Goal: Task Accomplishment & Management: Manage account settings

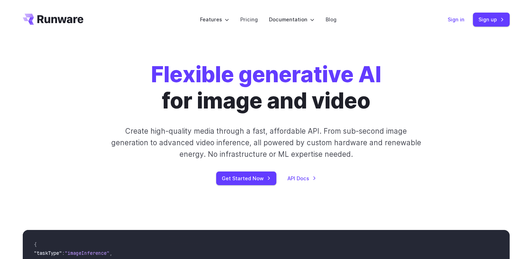
click at [464, 22] on link "Sign in" at bounding box center [456, 19] width 17 height 8
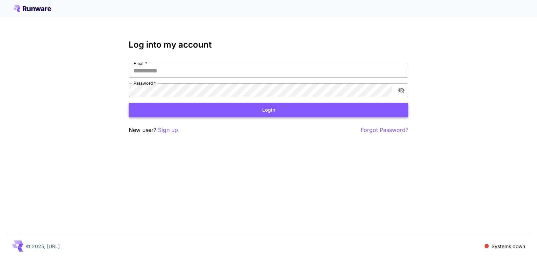
type input "**********"
click at [266, 115] on button "Login" at bounding box center [269, 110] width 280 height 14
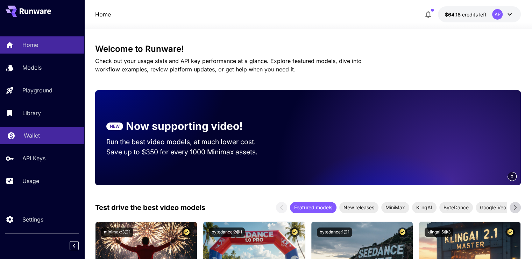
click at [47, 131] on link "Wallet" at bounding box center [42, 135] width 84 height 17
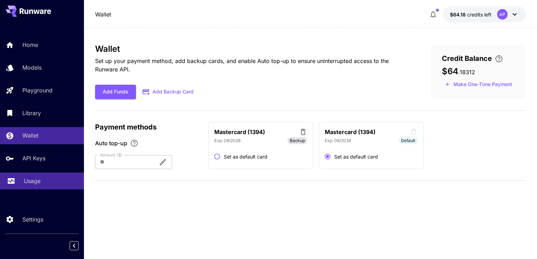
click at [50, 180] on div "Usage" at bounding box center [51, 181] width 55 height 8
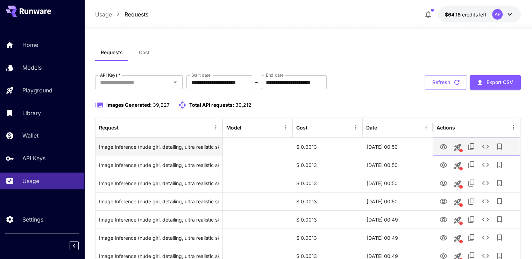
click at [440, 152] on button "View Image" at bounding box center [443, 146] width 14 height 14
click at [439, 149] on icon "View Image" at bounding box center [443, 147] width 8 height 8
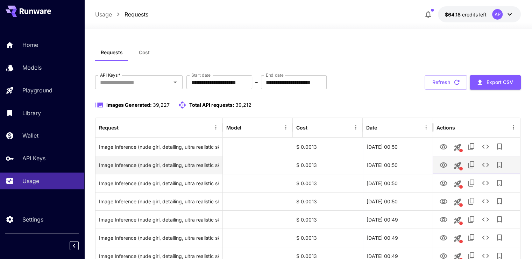
click at [441, 163] on icon "View Image" at bounding box center [444, 164] width 8 height 5
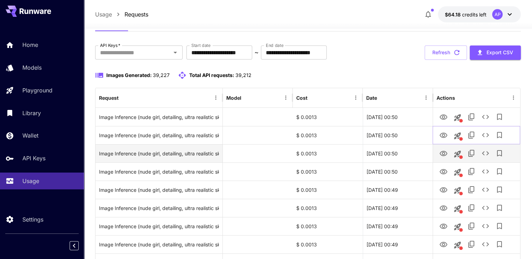
scroll to position [35, 0]
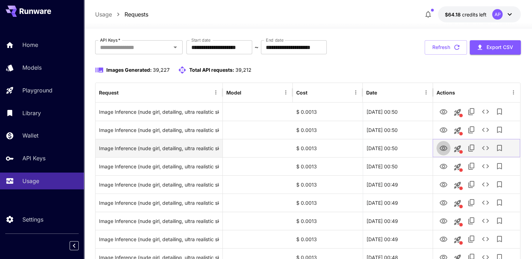
click at [444, 148] on icon "View Image" at bounding box center [444, 147] width 8 height 5
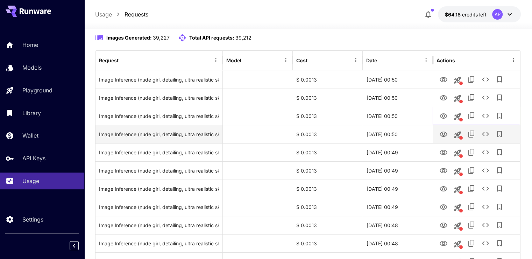
scroll to position [70, 0]
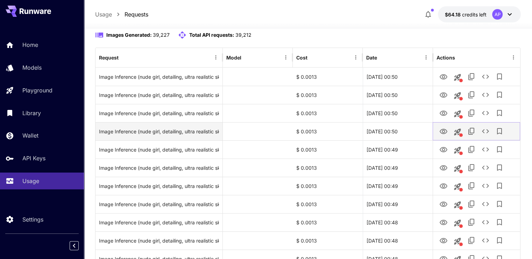
click at [439, 130] on icon "View Image" at bounding box center [443, 131] width 8 height 8
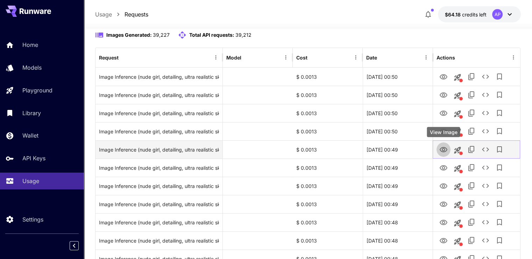
click at [445, 143] on button "View Image" at bounding box center [443, 149] width 14 height 14
click at [442, 149] on icon "View Image" at bounding box center [443, 149] width 8 height 8
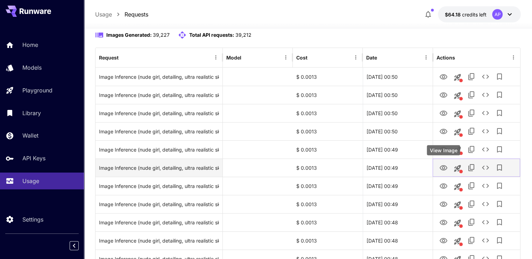
click at [440, 165] on icon "View Image" at bounding box center [443, 168] width 8 height 8
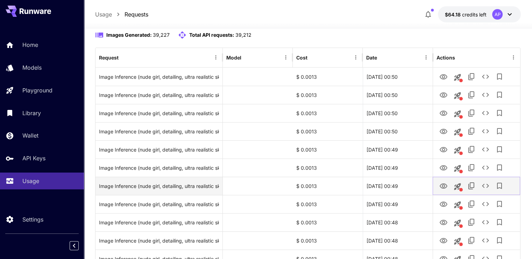
click at [442, 185] on icon "View Image" at bounding box center [443, 186] width 8 height 8
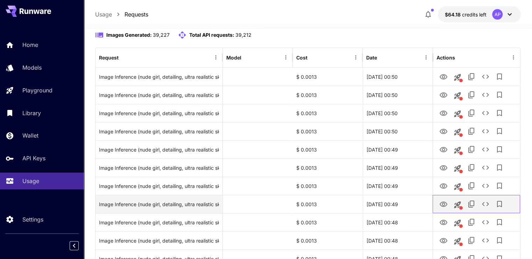
click at [448, 196] on div at bounding box center [476, 204] width 80 height 18
click at [448, 204] on button "View Image" at bounding box center [443, 204] width 14 height 14
click at [443, 199] on button "View Image" at bounding box center [443, 204] width 14 height 14
click at [445, 204] on icon "View Image" at bounding box center [443, 204] width 8 height 8
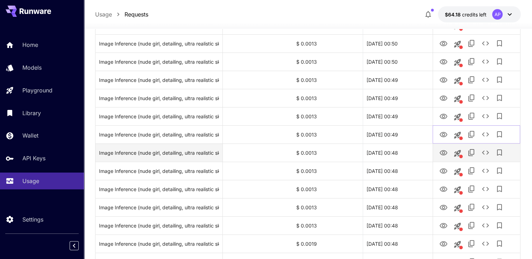
scroll to position [140, 0]
click at [446, 153] on icon "View Image" at bounding box center [444, 152] width 8 height 5
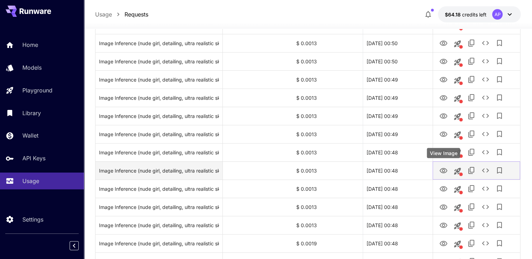
click at [440, 170] on icon "View Image" at bounding box center [444, 170] width 8 height 5
click at [441, 170] on icon "View Image" at bounding box center [443, 170] width 8 height 8
click at [444, 173] on icon "View Image" at bounding box center [443, 170] width 8 height 8
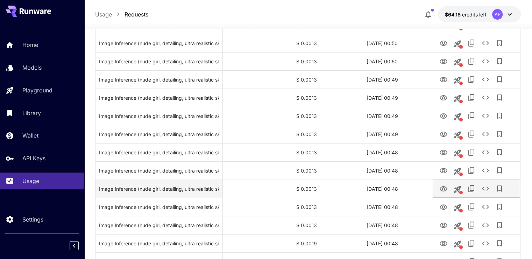
click at [443, 187] on icon "View Image" at bounding box center [443, 189] width 8 height 8
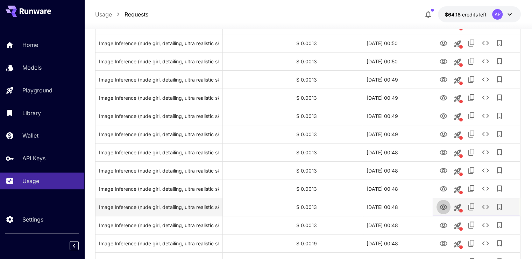
click at [445, 206] on icon "View Image" at bounding box center [443, 207] width 8 height 8
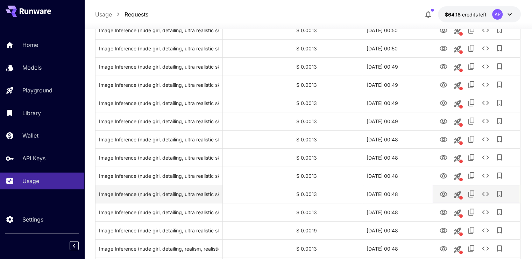
scroll to position [175, 0]
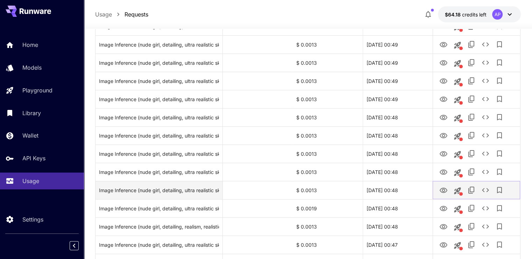
click at [443, 185] on link "View Image" at bounding box center [443, 189] width 8 height 9
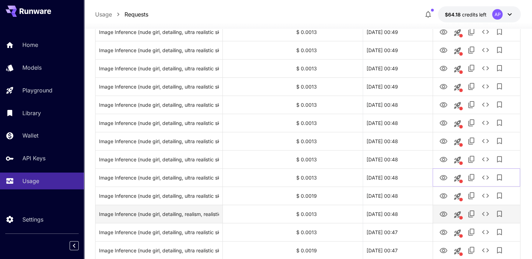
scroll to position [210, 0]
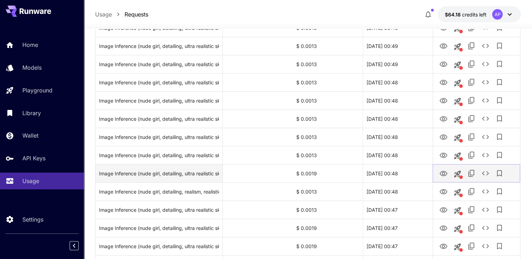
click at [447, 174] on icon "View Image" at bounding box center [443, 173] width 8 height 8
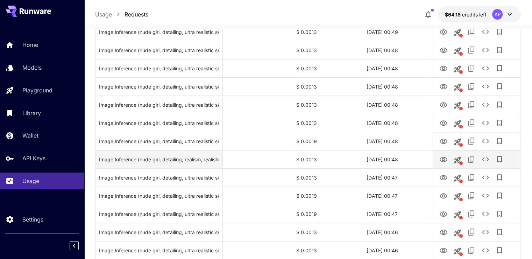
scroll to position [245, 0]
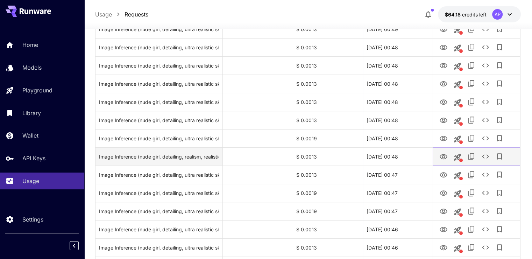
click at [440, 160] on icon "View Image" at bounding box center [443, 156] width 8 height 8
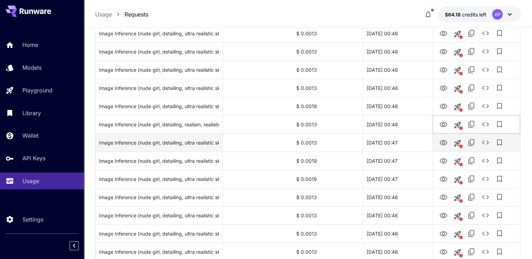
scroll to position [280, 0]
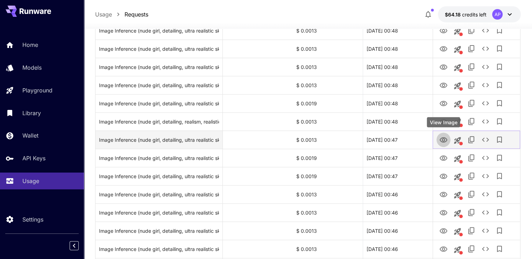
click at [446, 138] on icon "View Image" at bounding box center [444, 139] width 8 height 5
drag, startPoint x: 436, startPoint y: 156, endPoint x: 435, endPoint y: 147, distance: 9.2
click at [436, 156] on button "View Image" at bounding box center [443, 157] width 14 height 14
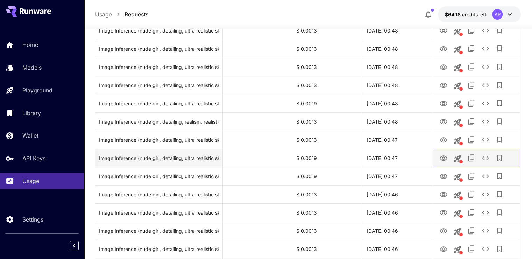
click at [442, 160] on icon "View Image" at bounding box center [444, 157] width 8 height 5
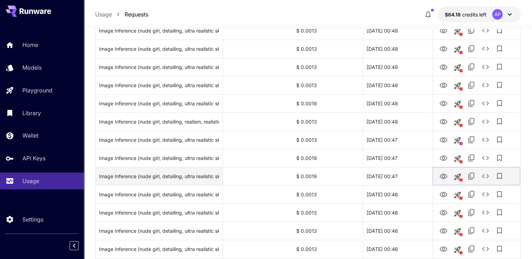
click at [440, 175] on icon "View Image" at bounding box center [443, 176] width 8 height 8
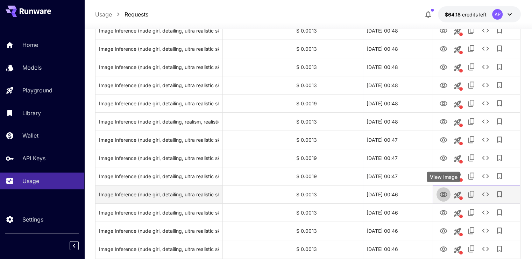
click at [447, 191] on icon "View Image" at bounding box center [443, 194] width 8 height 8
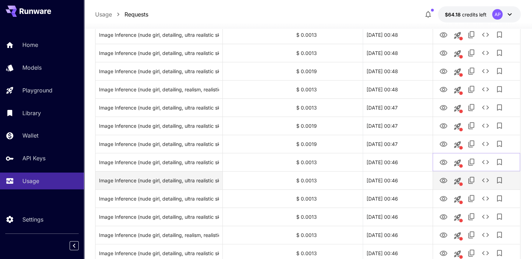
scroll to position [315, 0]
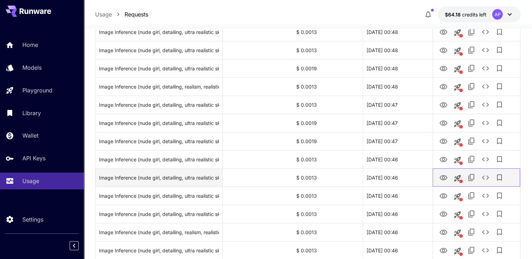
click at [450, 183] on div at bounding box center [457, 178] width 14 height 18
click at [447, 181] on icon "View Image" at bounding box center [443, 177] width 8 height 8
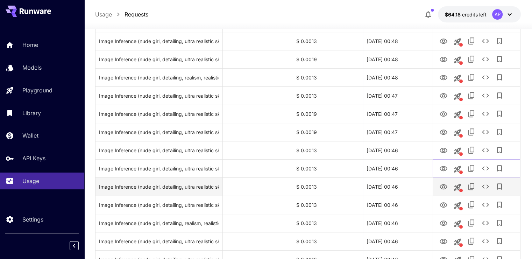
scroll to position [350, 0]
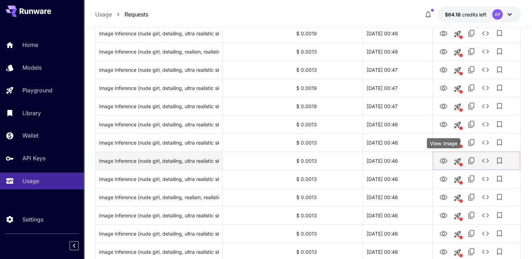
click at [442, 162] on icon "View Image" at bounding box center [443, 161] width 8 height 8
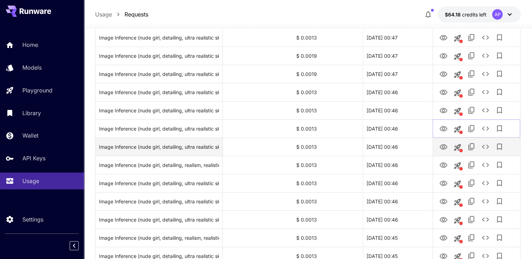
scroll to position [385, 0]
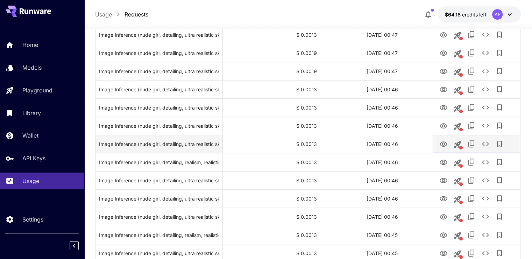
click at [443, 146] on icon "View Image" at bounding box center [444, 143] width 8 height 5
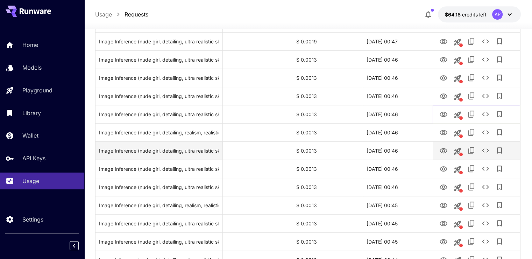
scroll to position [420, 0]
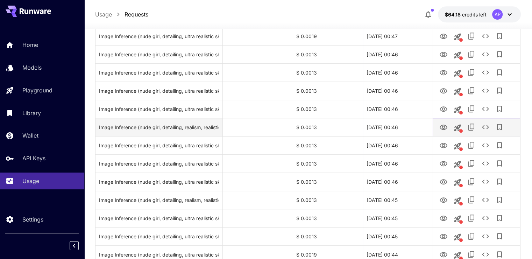
click at [446, 129] on icon "View Image" at bounding box center [443, 127] width 8 height 8
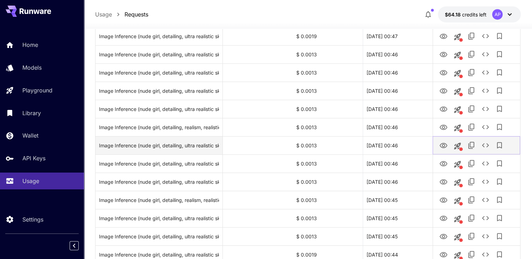
click at [442, 141] on icon "View Image" at bounding box center [443, 145] width 8 height 8
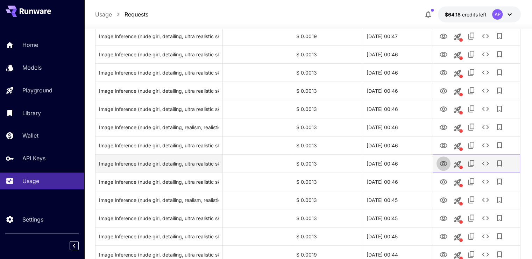
click at [446, 164] on icon "View Image" at bounding box center [443, 163] width 8 height 8
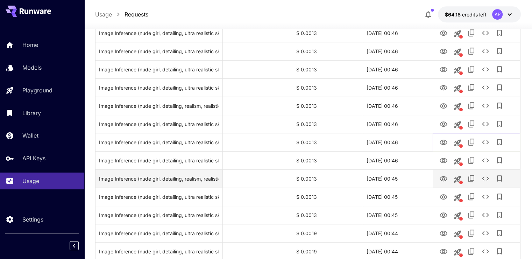
scroll to position [455, 0]
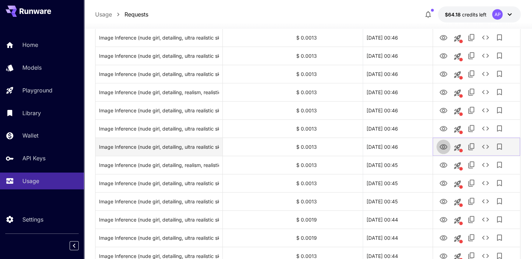
click at [437, 150] on button "View Image" at bounding box center [443, 146] width 14 height 14
click at [443, 143] on icon "View Image" at bounding box center [443, 147] width 8 height 8
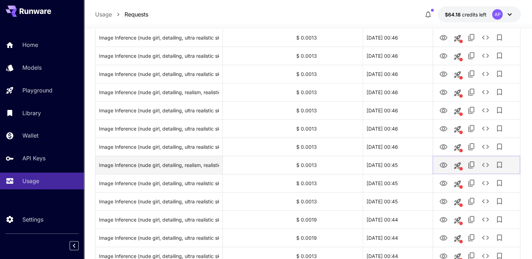
click at [442, 163] on icon "View Image" at bounding box center [443, 165] width 8 height 8
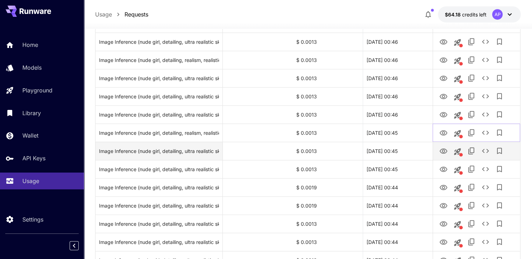
scroll to position [490, 0]
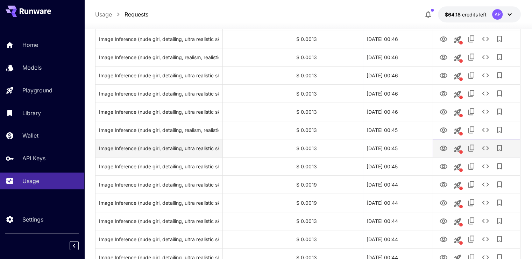
click at [442, 146] on icon "View Image" at bounding box center [443, 148] width 8 height 8
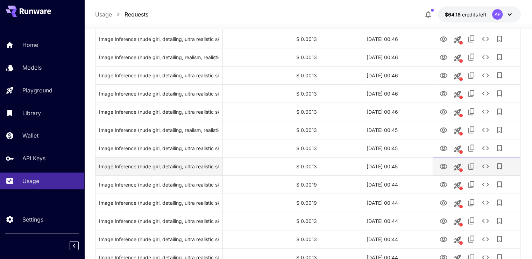
click at [443, 167] on icon "View Image" at bounding box center [443, 166] width 8 height 8
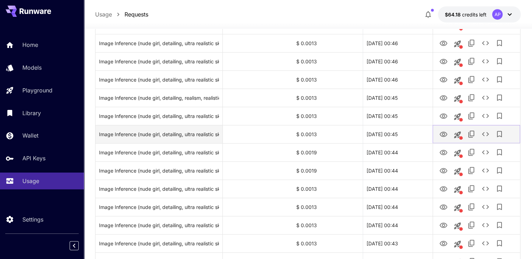
scroll to position [525, 0]
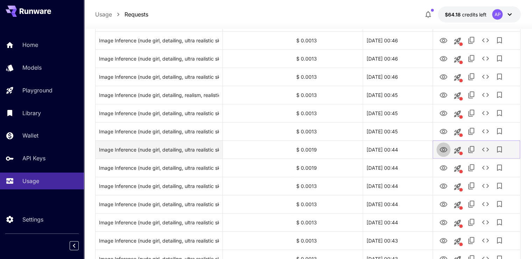
click at [439, 149] on icon "View Image" at bounding box center [443, 149] width 8 height 8
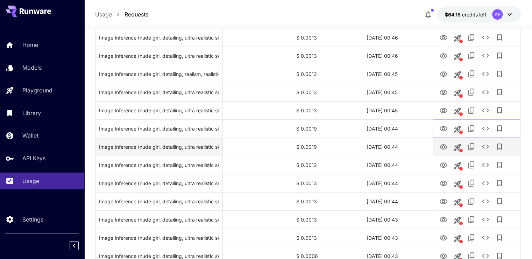
scroll to position [560, 0]
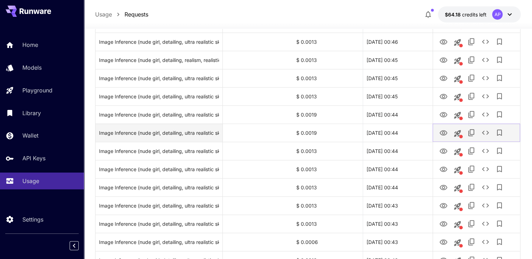
click at [445, 134] on icon "View Image" at bounding box center [443, 133] width 8 height 8
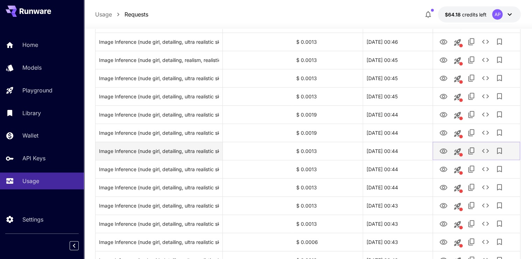
click at [445, 152] on icon "View Image" at bounding box center [443, 151] width 8 height 8
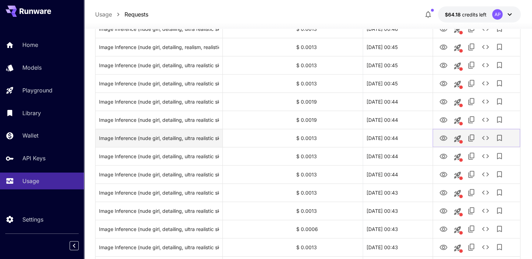
scroll to position [595, 0]
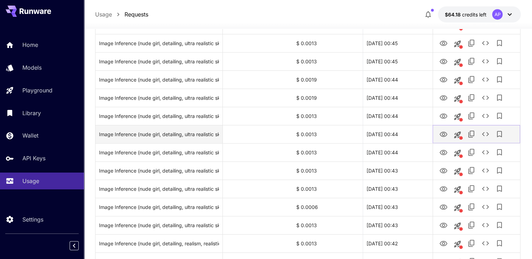
click at [441, 135] on icon "View Image" at bounding box center [444, 133] width 8 height 5
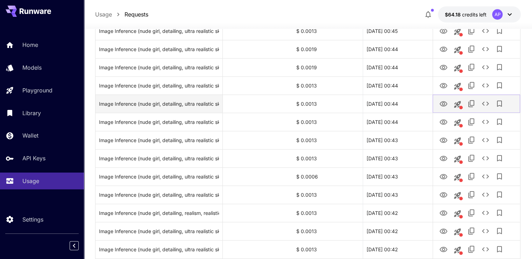
scroll to position [629, 0]
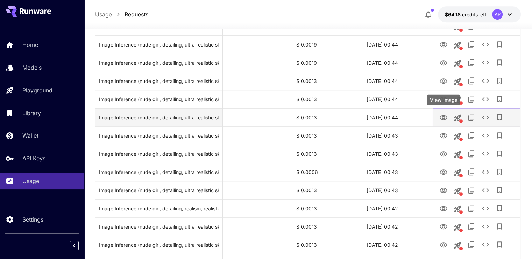
click at [445, 118] on icon "View Image" at bounding box center [443, 117] width 8 height 8
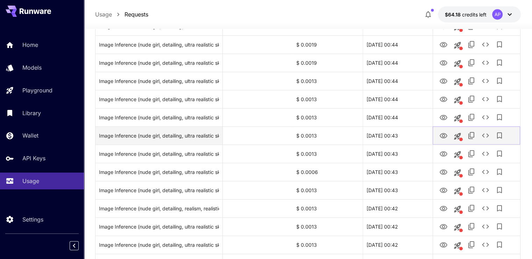
click at [445, 137] on icon "View Image" at bounding box center [444, 135] width 8 height 5
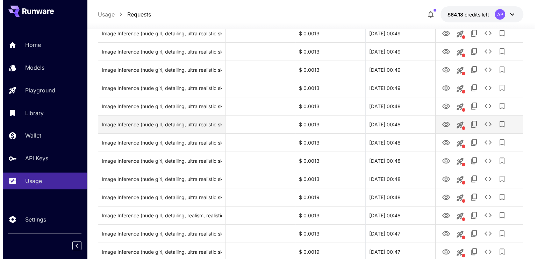
scroll to position [35, 0]
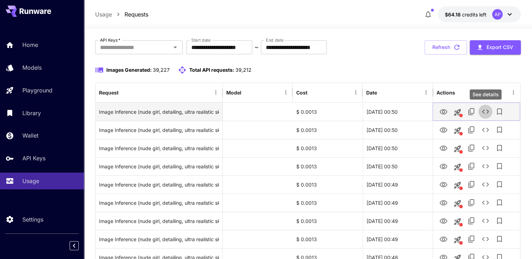
click at [484, 109] on icon "See details" at bounding box center [485, 111] width 8 height 8
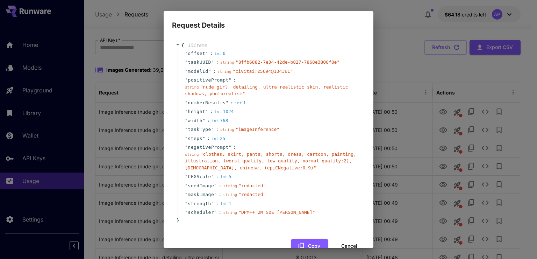
scroll to position [0, 0]
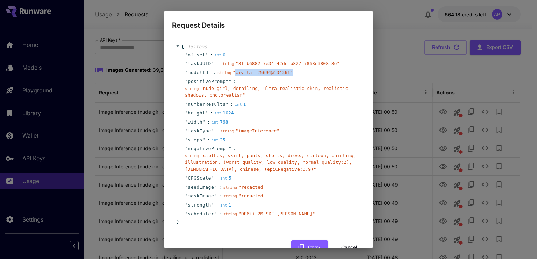
drag, startPoint x: 231, startPoint y: 72, endPoint x: 283, endPoint y: 71, distance: 51.8
click at [283, 71] on span "" civitai:25694@134361 "" at bounding box center [263, 72] width 60 height 5
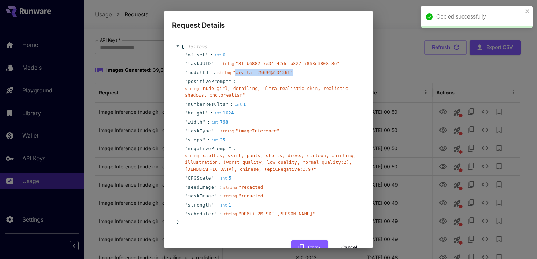
click at [283, 71] on span "" civitai:25694@134361 "" at bounding box center [263, 72] width 60 height 5
copy span "civitai:25694@134361"
drag, startPoint x: 281, startPoint y: 71, endPoint x: 233, endPoint y: 72, distance: 48.3
click at [233, 72] on span "" civitai:25694@134361 "" at bounding box center [263, 72] width 60 height 5
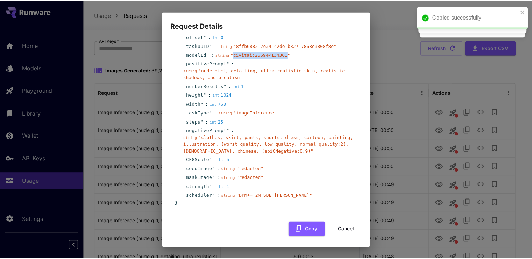
scroll to position [19, 0]
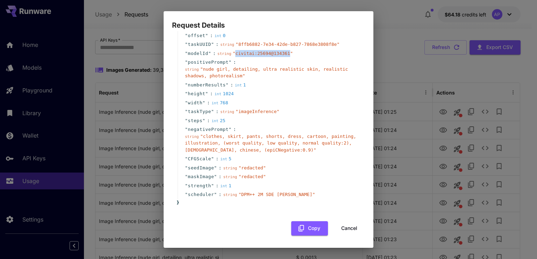
click at [353, 223] on button "Cancel" at bounding box center [349, 228] width 31 height 14
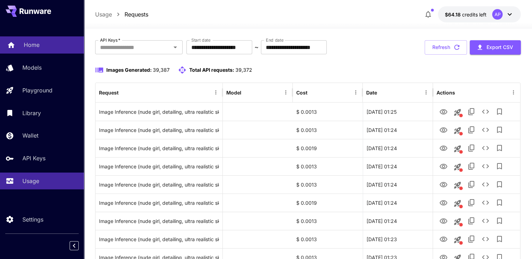
click at [50, 43] on div "Home" at bounding box center [51, 45] width 55 height 8
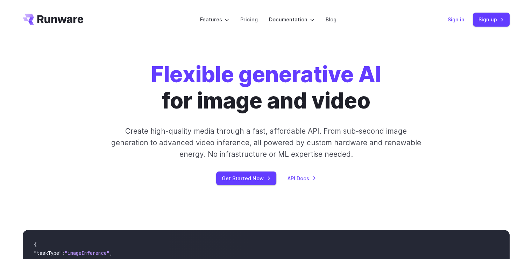
click at [464, 19] on link "Sign in" at bounding box center [456, 19] width 17 height 8
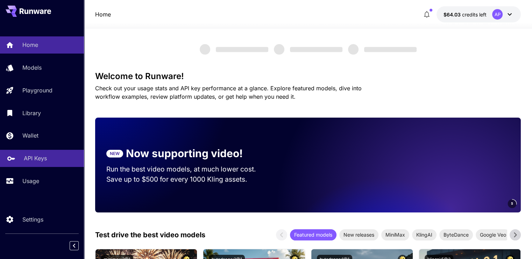
click at [28, 156] on p "API Keys" at bounding box center [35, 158] width 23 height 8
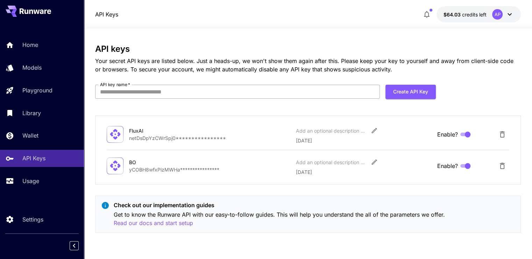
click at [255, 90] on input "API key name   *" at bounding box center [237, 92] width 285 height 14
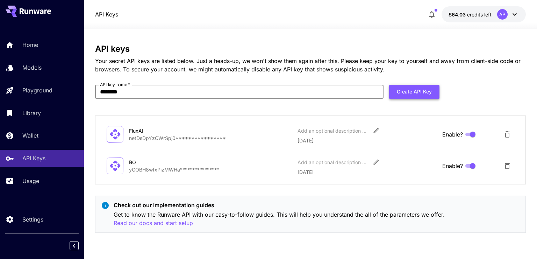
type input "********"
click at [421, 90] on button "Create API Key" at bounding box center [414, 92] width 50 height 14
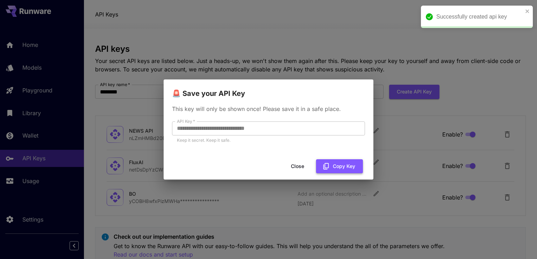
click at [337, 169] on button "Copy Key" at bounding box center [339, 166] width 47 height 14
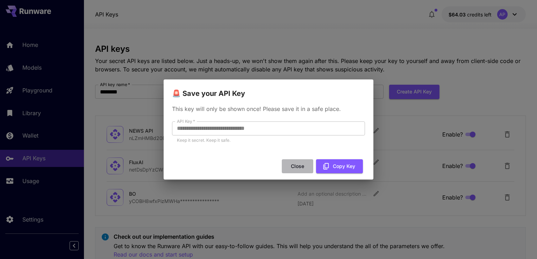
click at [302, 166] on button "Close" at bounding box center [297, 166] width 31 height 14
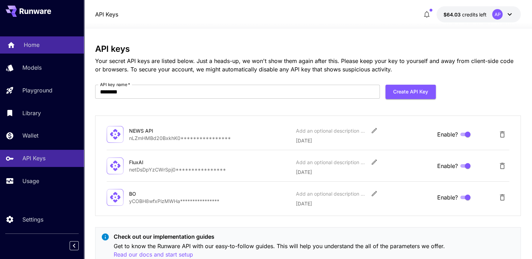
click at [42, 42] on div "Home" at bounding box center [51, 45] width 55 height 8
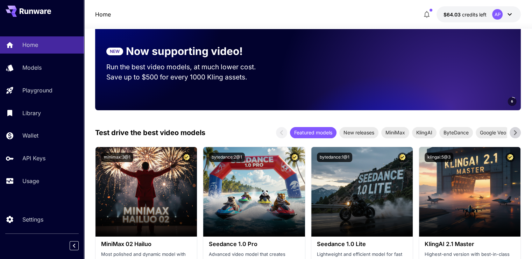
scroll to position [245, 0]
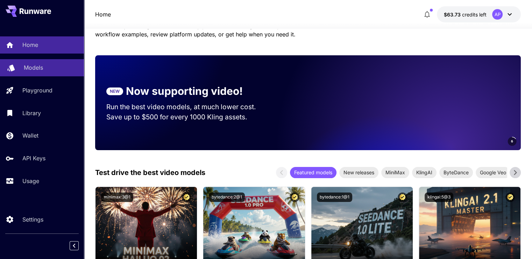
click at [28, 67] on p "Models" at bounding box center [33, 67] width 19 height 8
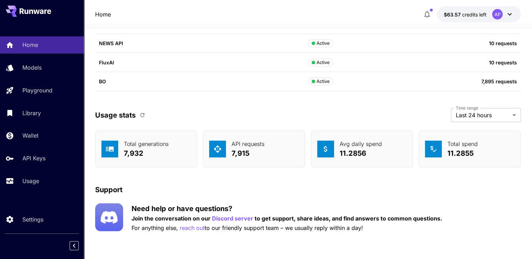
scroll to position [2015, 0]
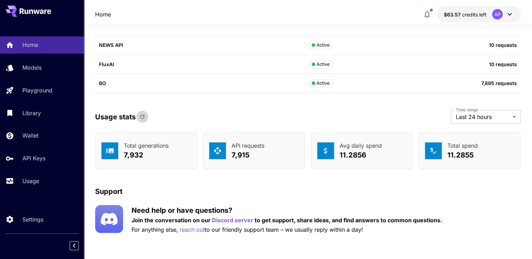
click at [137, 118] on button "button" at bounding box center [142, 117] width 12 height 12
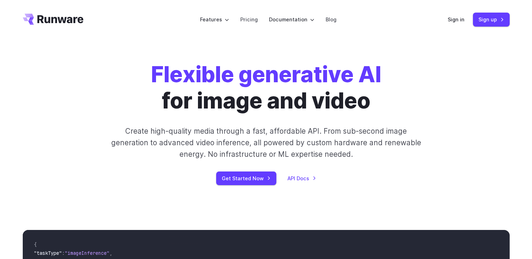
click at [448, 18] on header "Features Tasks Image generation Video generation Sonic Inference Engine™ Models…" at bounding box center [266, 19] width 504 height 39
click at [454, 19] on link "Sign in" at bounding box center [456, 19] width 17 height 8
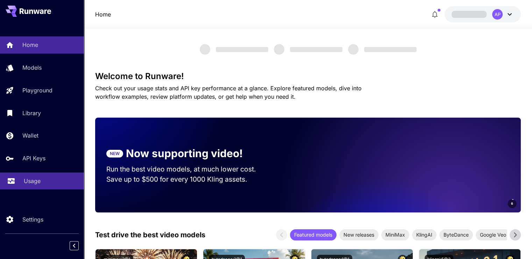
click at [28, 187] on link "Usage" at bounding box center [42, 180] width 84 height 17
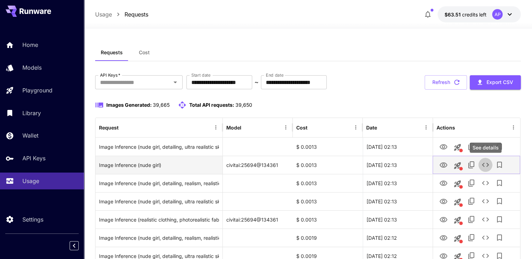
click at [484, 162] on icon "See details" at bounding box center [485, 165] width 8 height 8
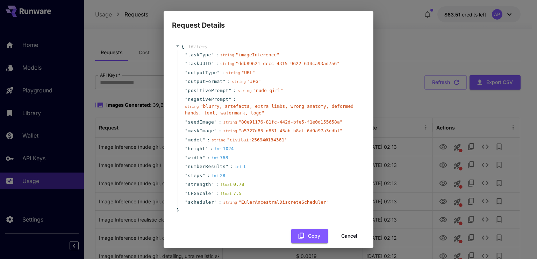
click at [169, 44] on div "{ 16 item s " taskType " : string " imageInference " " taskUUID " : string " dd…" at bounding box center [269, 139] width 210 height 217
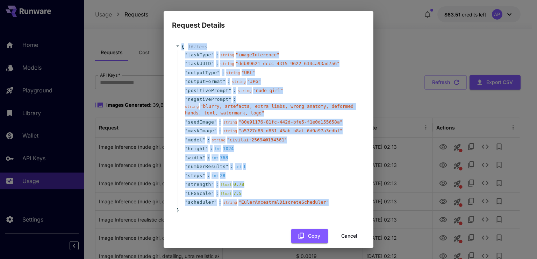
drag, startPoint x: 180, startPoint y: 43, endPoint x: 333, endPoint y: 204, distance: 221.6
click at [333, 204] on div "{ 16 item s " taskType " : string " imageInference " " taskUUID " : string " dd…" at bounding box center [269, 128] width 186 height 170
copy div "{ 16 item s " taskType " : string " imageInference " " taskUUID " : string " dd…"
click at [343, 234] on button "Cancel" at bounding box center [349, 236] width 31 height 14
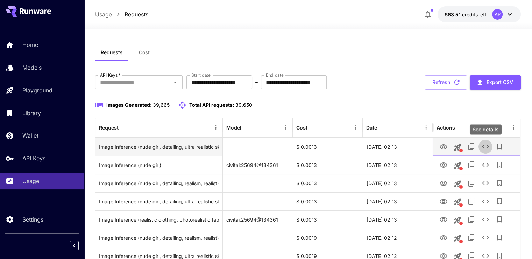
click at [490, 143] on button "See details" at bounding box center [485, 147] width 14 height 14
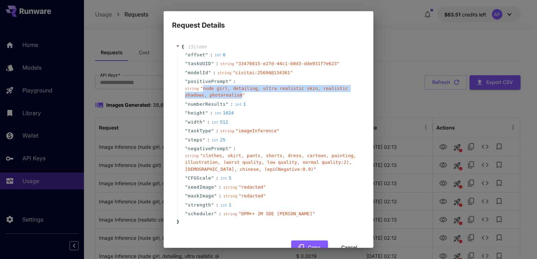
drag, startPoint x: 201, startPoint y: 88, endPoint x: 238, endPoint y: 95, distance: 37.0
click at [238, 95] on span "" nude girl, detailing, ultra realistic skin, realistic shadows, photorealism "" at bounding box center [266, 92] width 163 height 12
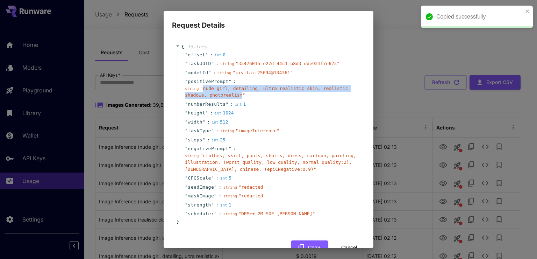
copy span "nude girl, detailing, ultra realistic skin, realistic shadows, photorealism"
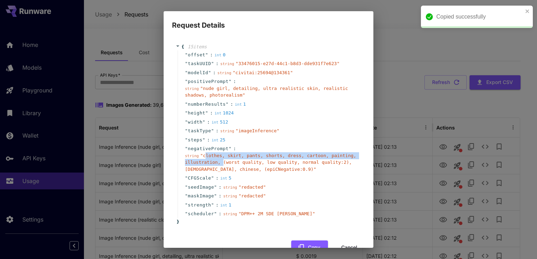
drag, startPoint x: 203, startPoint y: 157, endPoint x: 219, endPoint y: 159, distance: 15.9
click at [219, 159] on div "string " clothes, skirt, pants, shorts, dress, cartoon, painting, illustration,…" at bounding box center [271, 162] width 173 height 21
click at [208, 157] on span "" clothes, skirt, pants, shorts, dress, cartoon, painting, illustration, (worst…" at bounding box center [270, 162] width 171 height 19
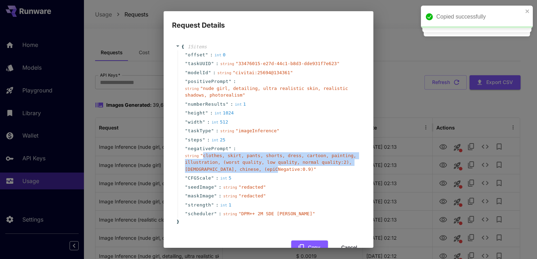
drag, startPoint x: 201, startPoint y: 155, endPoint x: 269, endPoint y: 170, distance: 69.1
click at [269, 170] on span "" clothes, skirt, pants, shorts, dress, cartoon, painting, illustration, (worst…" at bounding box center [270, 162] width 171 height 19
copy span "clothes, skirt, pants, shorts, dress, cartoon, painting, illustration, (worst q…"
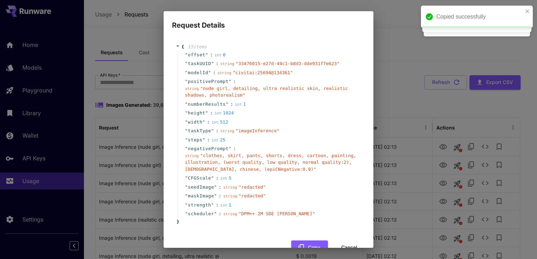
click at [414, 165] on div "Request Details { 15 item s " offset " : int 0 " taskUUID " : string " 33476015…" at bounding box center [268, 129] width 537 height 259
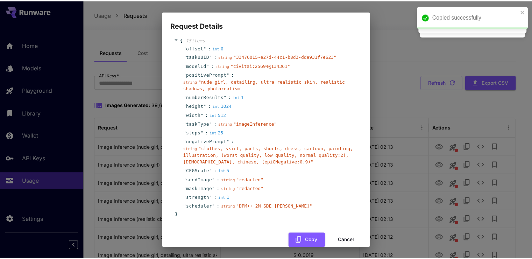
scroll to position [19, 0]
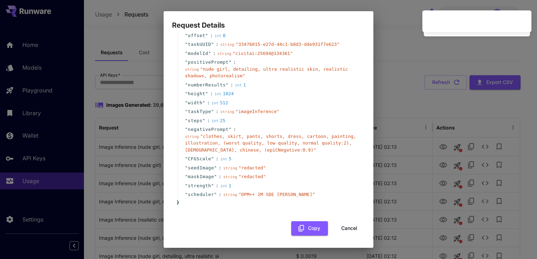
click at [351, 227] on button "Cancel" at bounding box center [349, 228] width 31 height 14
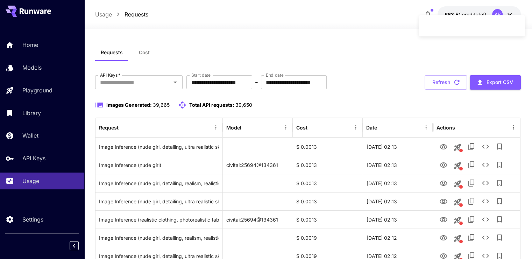
click at [445, 78] on button "Refresh" at bounding box center [446, 82] width 42 height 14
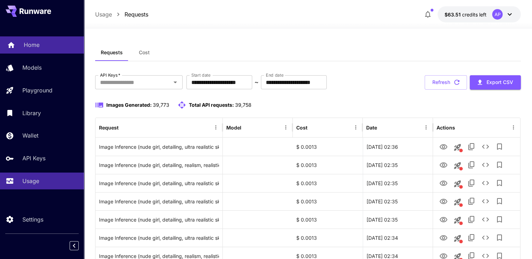
click at [28, 46] on p "Home" at bounding box center [32, 45] width 16 height 8
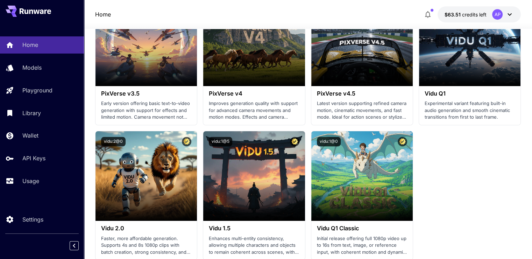
scroll to position [578, 0]
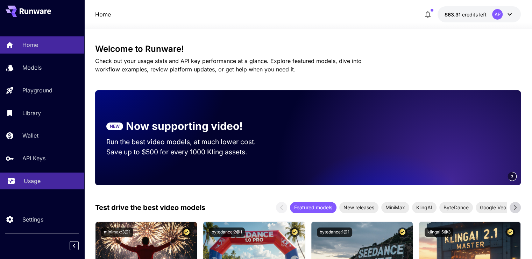
click at [41, 190] on link "Usage" at bounding box center [42, 180] width 84 height 17
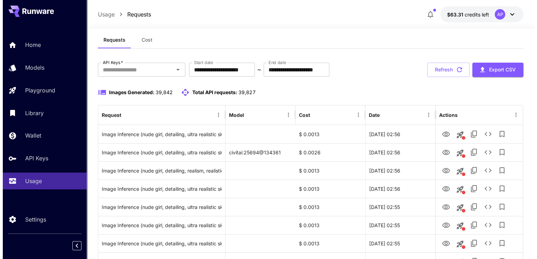
scroll to position [35, 0]
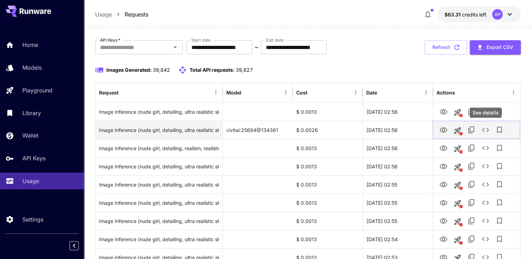
click at [487, 129] on icon "See details" at bounding box center [485, 130] width 8 height 8
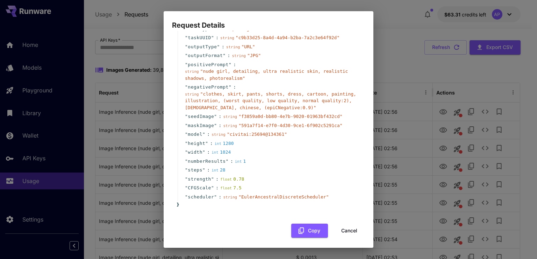
scroll to position [28, 0]
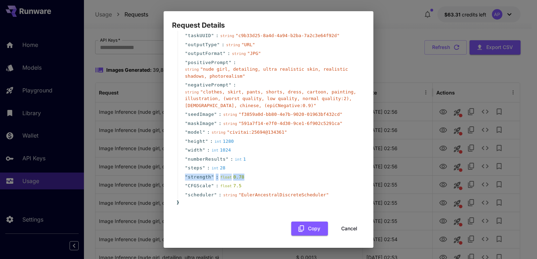
drag, startPoint x: 244, startPoint y: 177, endPoint x: 185, endPoint y: 178, distance: 59.5
click at [185, 178] on div "" strength " : float 0.78" at bounding box center [270, 176] width 184 height 9
copy div "" strength " : float 0.78"
click at [411, 57] on div "Request Details { 16 item s " taskType " : string " imageInference " " taskUUID…" at bounding box center [268, 129] width 537 height 259
click at [337, 226] on button "Cancel" at bounding box center [349, 228] width 31 height 14
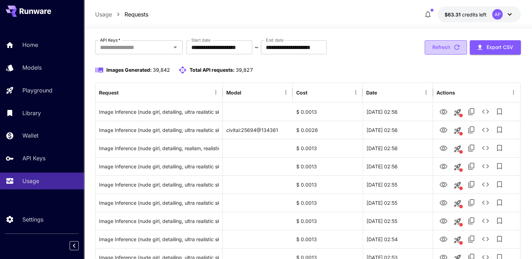
click at [446, 45] on button "Refresh" at bounding box center [446, 47] width 42 height 14
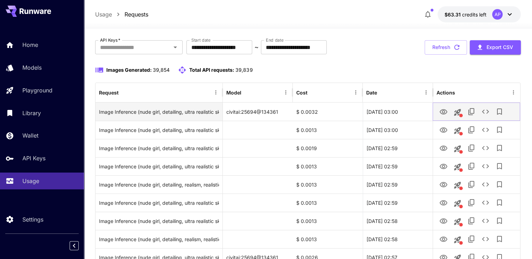
click at [485, 111] on icon "See details" at bounding box center [485, 111] width 8 height 8
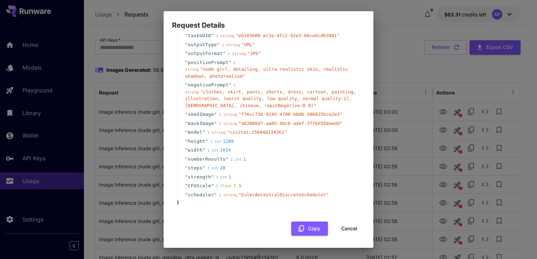
click at [344, 224] on button "Cancel" at bounding box center [349, 228] width 31 height 14
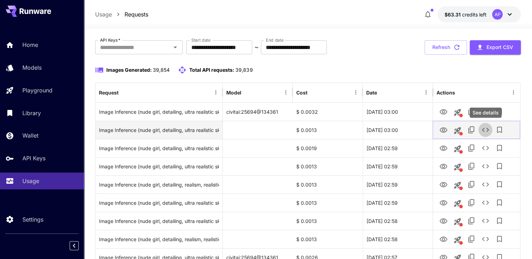
click at [484, 130] on icon "See details" at bounding box center [485, 130] width 8 height 8
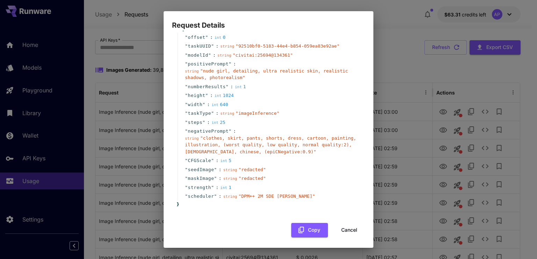
scroll to position [19, 0]
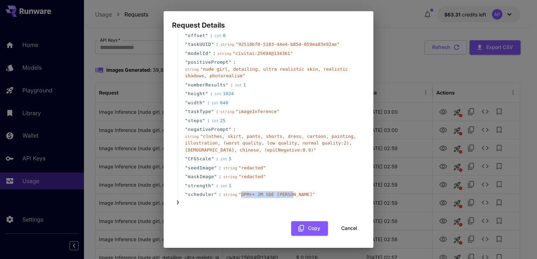
drag, startPoint x: 237, startPoint y: 195, endPoint x: 284, endPoint y: 194, distance: 47.6
click at [284, 194] on span "" DPM++ 2M SDE Karras "" at bounding box center [277, 194] width 77 height 5
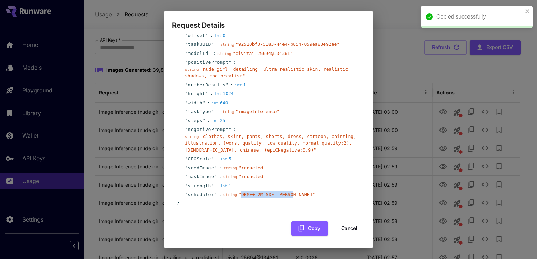
copy span "DPM++ 2M SDE [PERSON_NAME]"
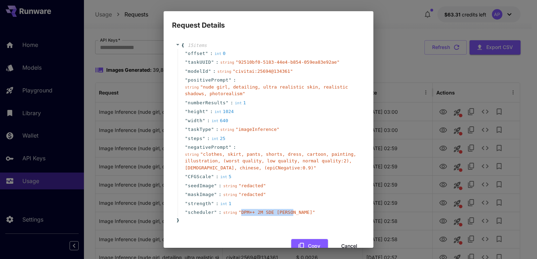
scroll to position [0, 0]
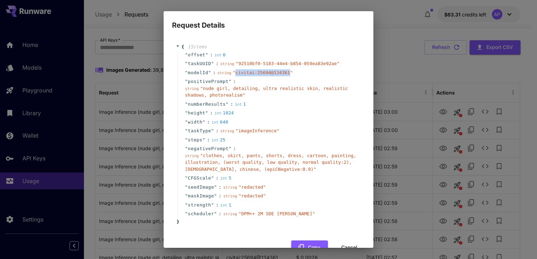
drag, startPoint x: 232, startPoint y: 73, endPoint x: 281, endPoint y: 73, distance: 49.0
click at [281, 73] on span "" civitai:25694@134361 "" at bounding box center [263, 72] width 60 height 5
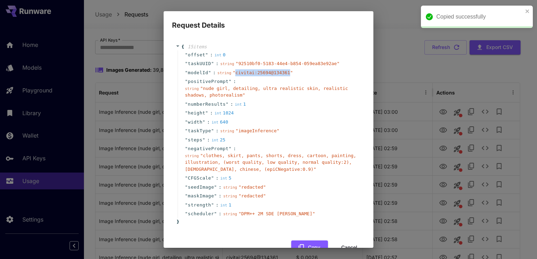
copy span "civitai:25694@134361"
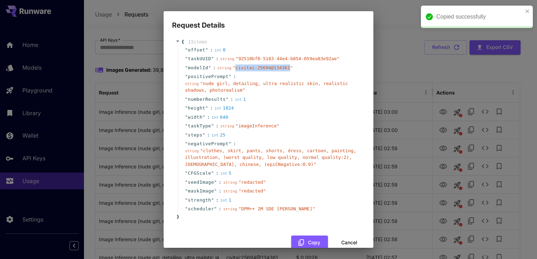
scroll to position [19, 0]
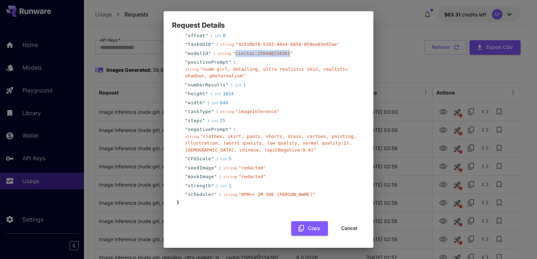
click at [343, 233] on button "Cancel" at bounding box center [349, 228] width 31 height 14
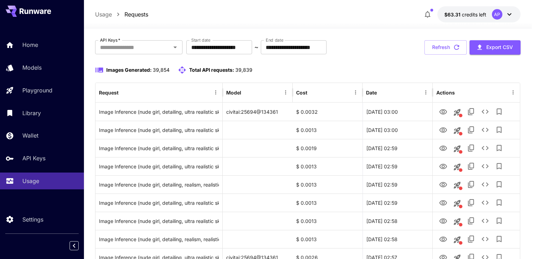
drag, startPoint x: 346, startPoint y: 227, endPoint x: 419, endPoint y: 92, distance: 153.2
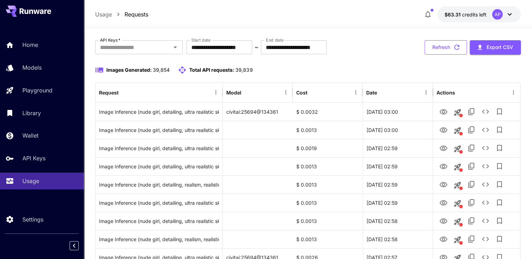
click at [454, 48] on icon "button" at bounding box center [457, 47] width 8 height 8
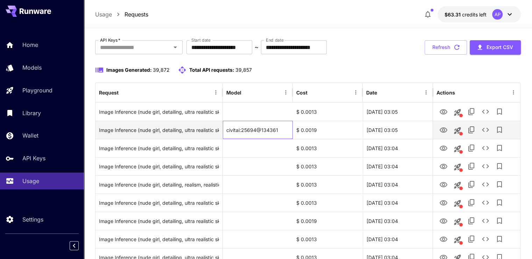
click at [248, 132] on div "civitai:25694@134361" at bounding box center [258, 130] width 70 height 18
click at [278, 136] on div "civitai:25694@134361" at bounding box center [258, 130] width 70 height 18
click at [442, 129] on icon "View Image" at bounding box center [444, 129] width 8 height 5
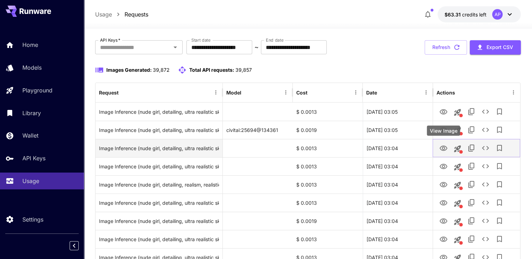
click at [443, 150] on icon "View Image" at bounding box center [444, 147] width 8 height 5
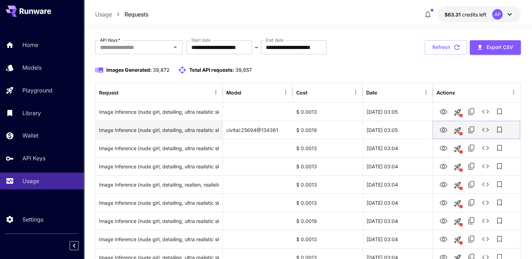
click at [483, 130] on icon "See details" at bounding box center [485, 130] width 8 height 8
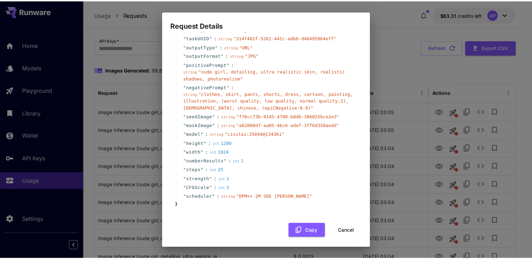
scroll to position [28, 0]
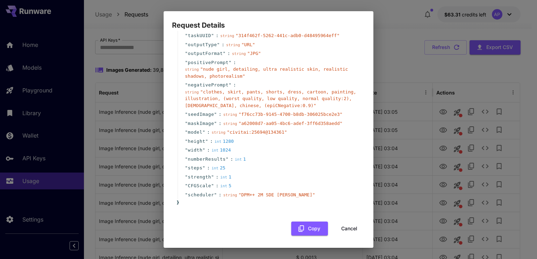
click at [338, 225] on button "Cancel" at bounding box center [349, 228] width 31 height 14
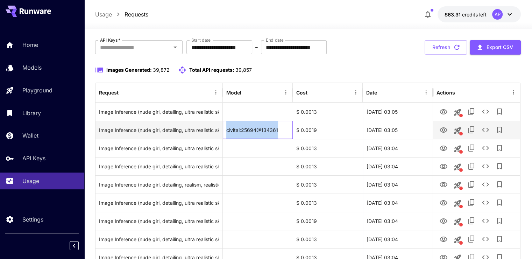
drag, startPoint x: 285, startPoint y: 129, endPoint x: 223, endPoint y: 131, distance: 61.9
click at [223, 131] on div "civitai:25694@134361" at bounding box center [258, 130] width 70 height 18
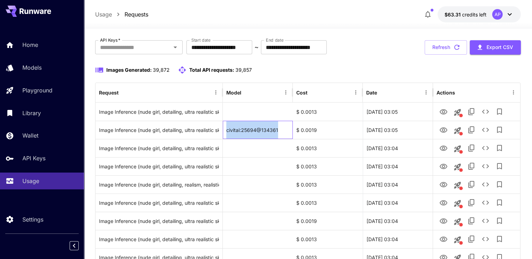
copy div "civitai:25694@134361"
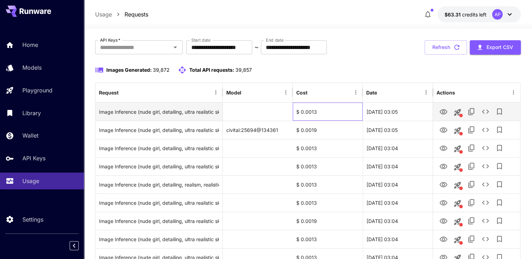
click at [330, 112] on div "$ 0.0013" at bounding box center [328, 111] width 70 height 18
click at [485, 109] on icon "See details" at bounding box center [485, 111] width 8 height 8
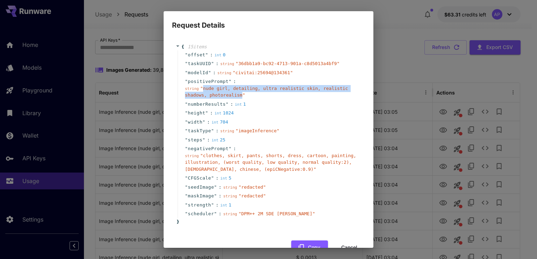
drag, startPoint x: 201, startPoint y: 88, endPoint x: 238, endPoint y: 95, distance: 37.1
click at [238, 95] on span "" nude girl, detailing, ultra realistic skin, realistic shadows, photorealism "" at bounding box center [266, 92] width 163 height 12
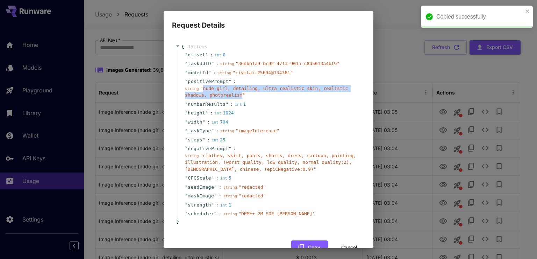
copy span "nude girl, detailing, ultra realistic skin, realistic shadows, photorealism"
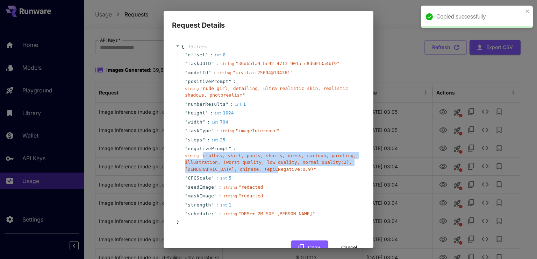
drag, startPoint x: 202, startPoint y: 155, endPoint x: 271, endPoint y: 171, distance: 70.2
click at [271, 171] on span "" clothes, skirt, pants, shorts, dress, cartoon, painting, illustration, (worst…" at bounding box center [270, 162] width 171 height 19
copy span "clothes, skirt, pants, shorts, dress, cartoon, painting, illustration, (worst q…"
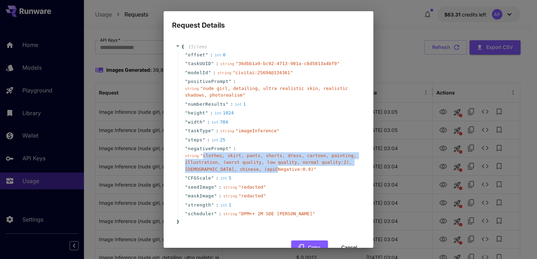
copy span "clothes, skirt, pants, shorts, dress, cartoon, painting, illustration, (worst q…"
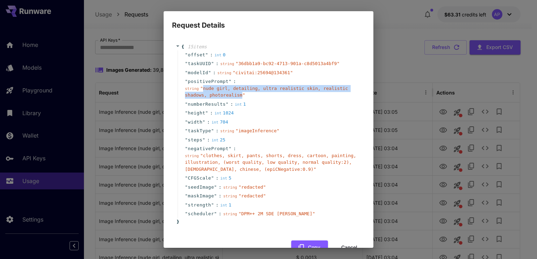
drag, startPoint x: 201, startPoint y: 88, endPoint x: 236, endPoint y: 95, distance: 35.7
click at [236, 95] on span "" nude girl, detailing, ultra realistic skin, realistic shadows, photorealism "" at bounding box center [266, 92] width 163 height 12
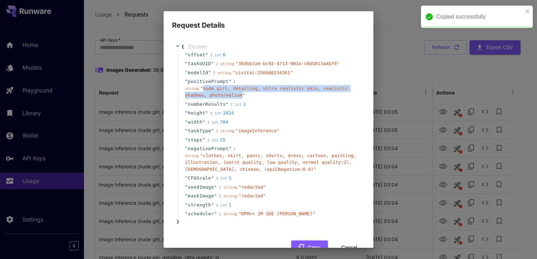
copy span "nude girl, detailing, ultra realistic skin, realistic shadows, photorealism"
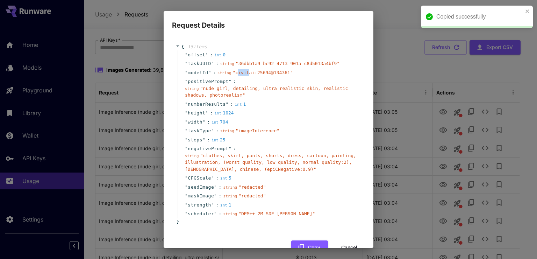
drag, startPoint x: 234, startPoint y: 73, endPoint x: 243, endPoint y: 73, distance: 9.1
click at [243, 73] on span "" civitai:25694@134361 "" at bounding box center [263, 72] width 60 height 5
drag, startPoint x: 232, startPoint y: 73, endPoint x: 280, endPoint y: 72, distance: 48.3
click at [280, 72] on span "" civitai:25694@134361 "" at bounding box center [263, 72] width 60 height 5
copy span "civitai:25694@134361"
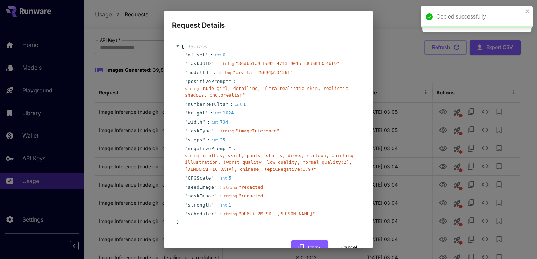
click at [424, 66] on div "Request Details { 15 item s " offset " : int 0 " taskUUID " : string " 36dbb1a9…" at bounding box center [268, 129] width 537 height 259
click at [353, 246] on button "Cancel" at bounding box center [349, 247] width 31 height 14
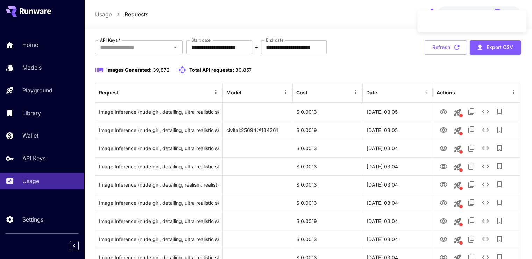
click at [453, 48] on icon "button" at bounding box center [457, 47] width 8 height 8
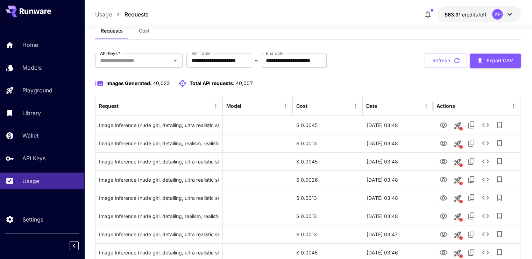
scroll to position [0, 0]
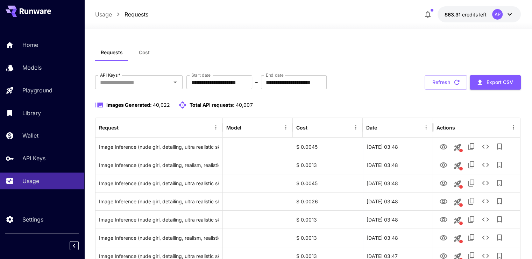
click at [445, 76] on button "Refresh" at bounding box center [446, 82] width 42 height 14
click at [461, 77] on button "Refresh" at bounding box center [446, 82] width 42 height 14
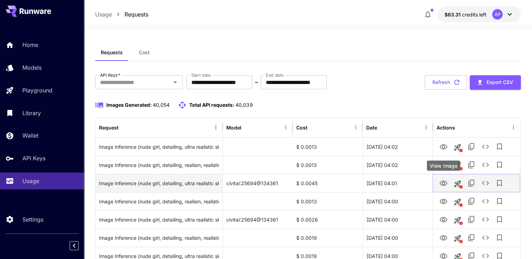
click at [444, 181] on icon "View Image" at bounding box center [443, 183] width 8 height 8
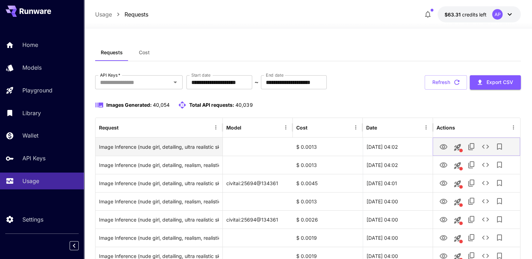
click at [488, 144] on icon "See details" at bounding box center [485, 146] width 8 height 8
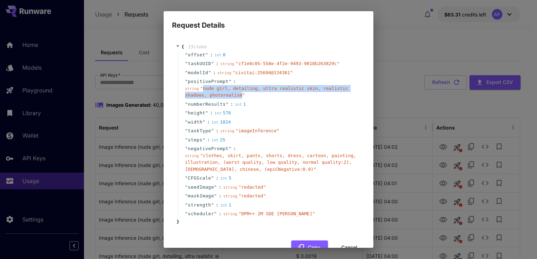
drag, startPoint x: 202, startPoint y: 88, endPoint x: 236, endPoint y: 95, distance: 34.8
click at [236, 95] on span "" nude girl, detailing, ultra realistic skin, realistic shadows, photorealism "" at bounding box center [266, 92] width 163 height 12
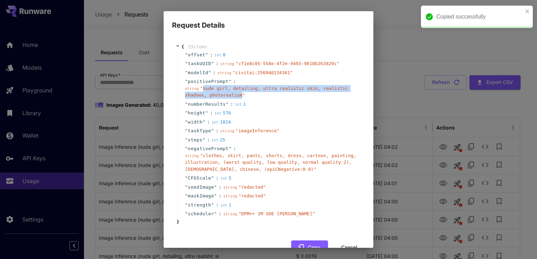
copy span "nude girl, detailing, ultra realistic skin, realistic shadows, photorealism"
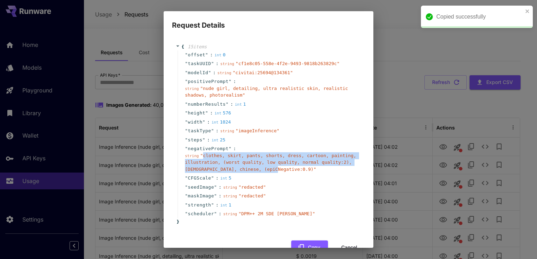
drag, startPoint x: 202, startPoint y: 157, endPoint x: 270, endPoint y: 170, distance: 68.8
click at [270, 170] on span "" clothes, skirt, pants, shorts, dress, cartoon, painting, illustration, (worst…" at bounding box center [270, 162] width 171 height 19
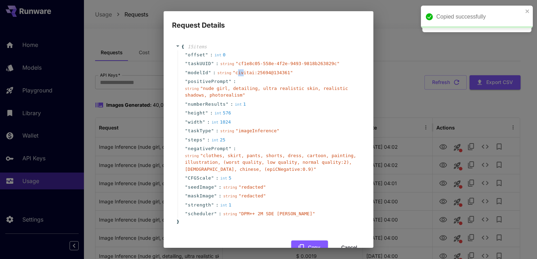
drag, startPoint x: 234, startPoint y: 73, endPoint x: 239, endPoint y: 75, distance: 6.1
click at [239, 75] on div "string " civitai:25694@134361 "" at bounding box center [256, 72] width 76 height 7
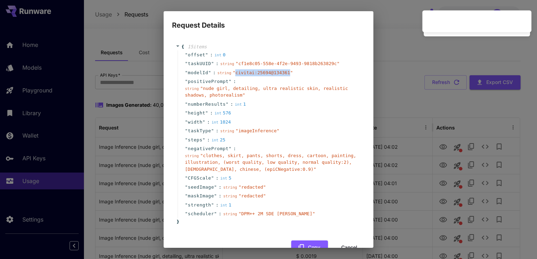
drag, startPoint x: 232, startPoint y: 72, endPoint x: 281, endPoint y: 73, distance: 48.6
click at [281, 73] on span "" civitai:25694@134361 "" at bounding box center [263, 72] width 60 height 5
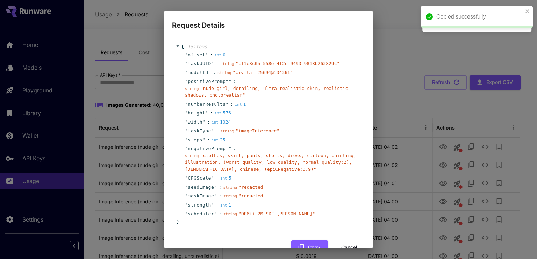
click at [418, 62] on div "Request Details { 15 item s " offset " : int 0 " taskUUID " : string " cf1e8c05…" at bounding box center [268, 129] width 537 height 259
click at [343, 244] on button "Cancel" at bounding box center [349, 247] width 31 height 14
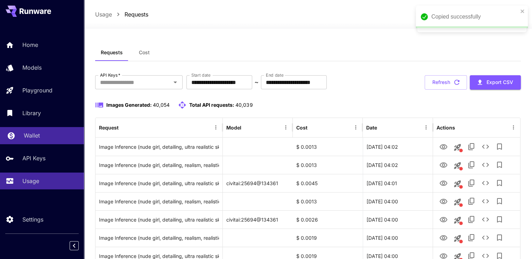
click at [29, 134] on p "Wallet" at bounding box center [32, 135] width 16 height 8
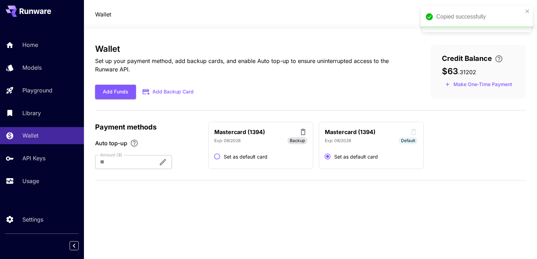
click at [48, 102] on div "Home Models Playground Library Wallet API Keys Usage" at bounding box center [42, 112] width 84 height 153
click at [39, 92] on p "Playground" at bounding box center [39, 90] width 30 height 8
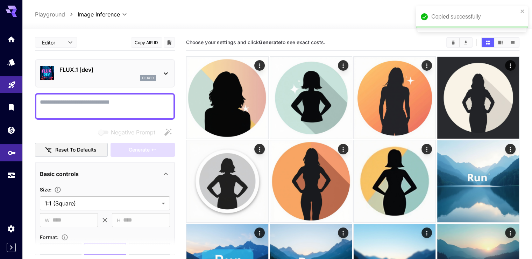
click at [9, 153] on icon "API Keys" at bounding box center [12, 151] width 8 height 8
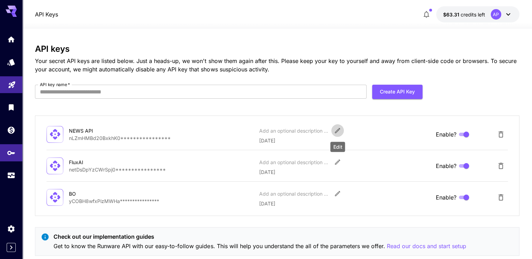
click at [341, 128] on icon "Edit" at bounding box center [337, 130] width 7 height 7
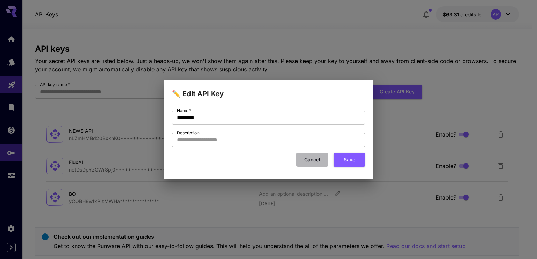
click at [306, 161] on button "Cancel" at bounding box center [312, 159] width 31 height 14
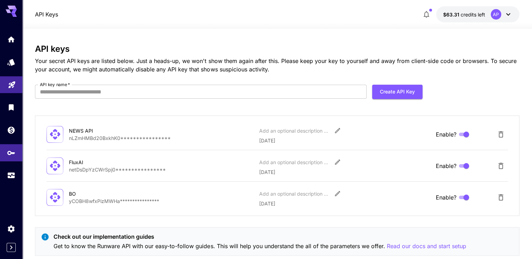
click at [129, 138] on p "**********" at bounding box center [161, 137] width 184 height 7
click at [119, 138] on p "**********" at bounding box center [161, 137] width 184 height 7
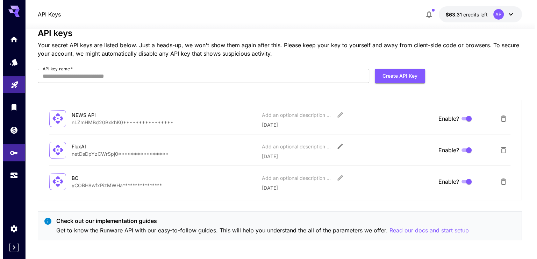
scroll to position [17, 0]
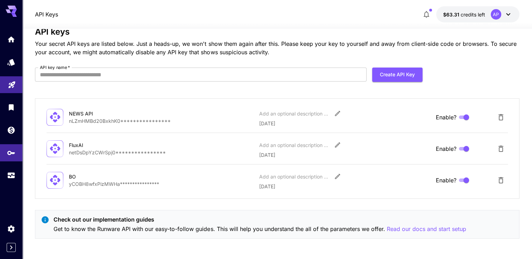
click at [52, 117] on icon at bounding box center [55, 117] width 12 height 12
click at [77, 111] on div "NEWS API" at bounding box center [104, 113] width 70 height 7
click at [233, 76] on input "API key name   *" at bounding box center [200, 74] width 331 height 14
type input "*"
click at [502, 119] on icon "Delete API Key" at bounding box center [500, 117] width 5 height 6
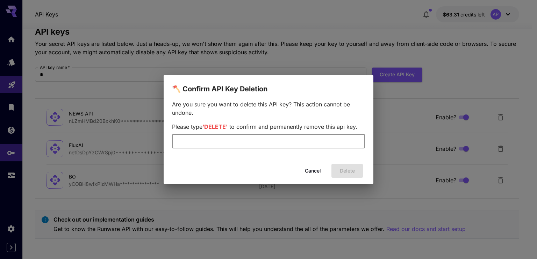
click at [273, 142] on input "text" at bounding box center [268, 141] width 193 height 14
type input "******"
click at [351, 170] on button "Delete" at bounding box center [347, 171] width 31 height 14
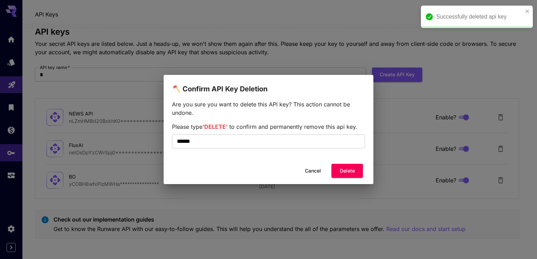
scroll to position [0, 0]
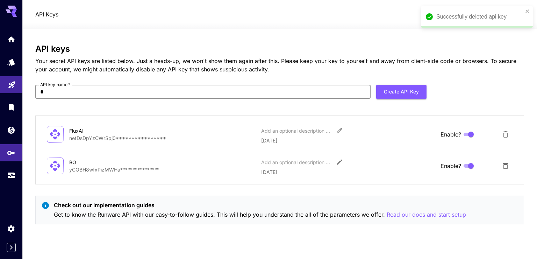
click at [98, 87] on input "*" at bounding box center [202, 92] width 335 height 14
type input "***"
click at [384, 88] on button "Create API Key" at bounding box center [401, 92] width 50 height 14
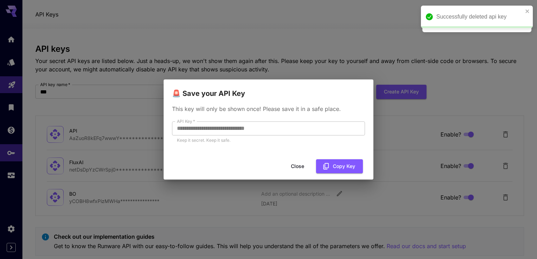
click at [166, 127] on div "**********" at bounding box center [269, 127] width 210 height 57
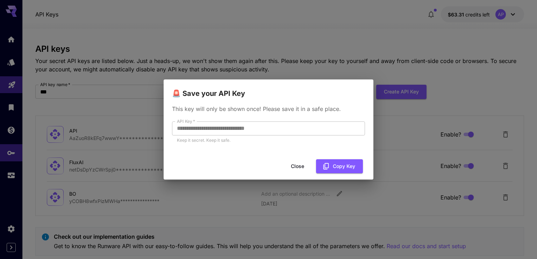
click at [154, 124] on div "**********" at bounding box center [268, 129] width 537 height 259
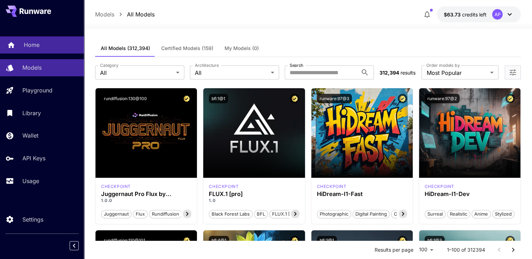
click at [38, 49] on link "Home" at bounding box center [42, 44] width 84 height 17
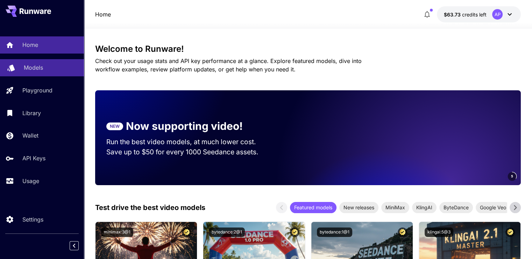
click at [31, 67] on p "Models" at bounding box center [33, 67] width 19 height 8
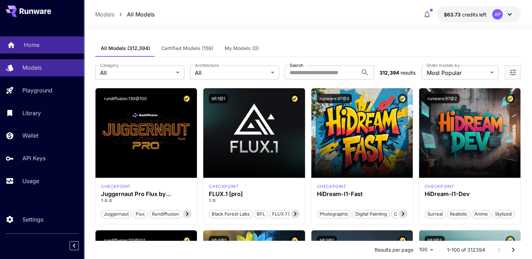
click at [48, 52] on link "Home" at bounding box center [42, 44] width 84 height 17
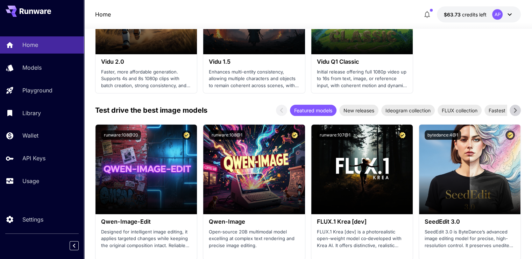
scroll to position [804, 0]
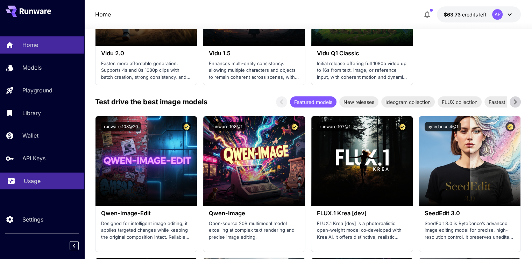
click at [50, 187] on link "Usage" at bounding box center [42, 180] width 84 height 17
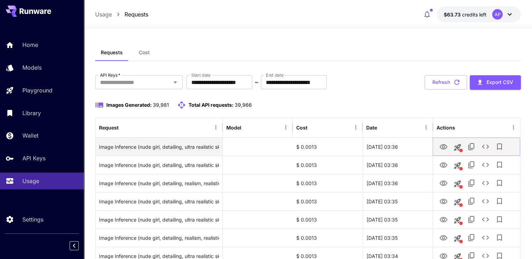
click at [440, 145] on icon "View Image" at bounding box center [444, 146] width 8 height 5
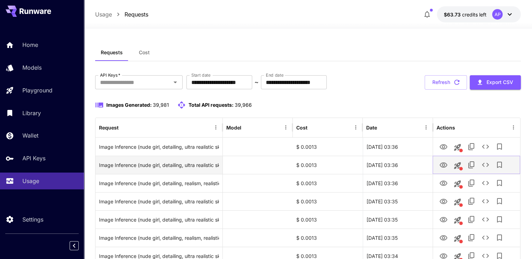
click at [445, 162] on icon "View Image" at bounding box center [443, 165] width 8 height 8
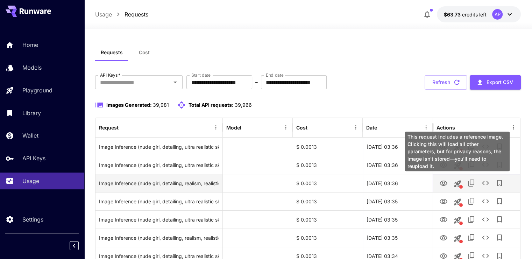
click at [448, 180] on button "View Image" at bounding box center [443, 183] width 14 height 14
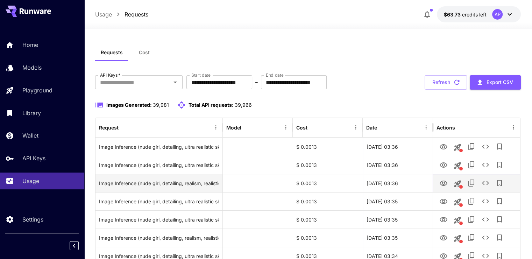
click at [444, 183] on icon "View Image" at bounding box center [444, 182] width 8 height 5
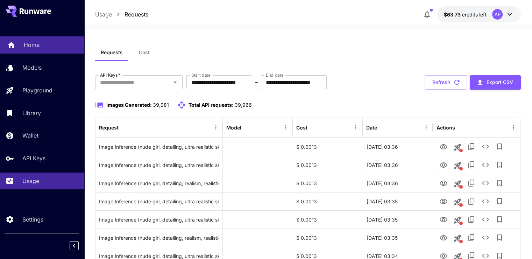
click at [35, 42] on p "Home" at bounding box center [32, 45] width 16 height 8
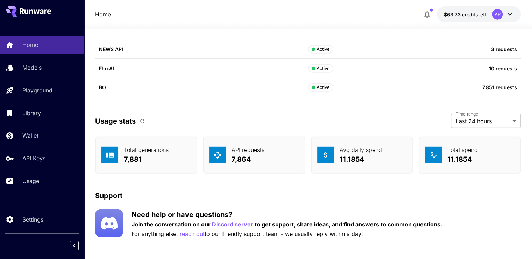
scroll to position [2015, 0]
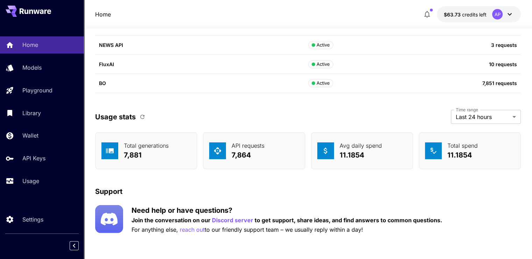
click at [147, 114] on button "button" at bounding box center [142, 117] width 12 height 12
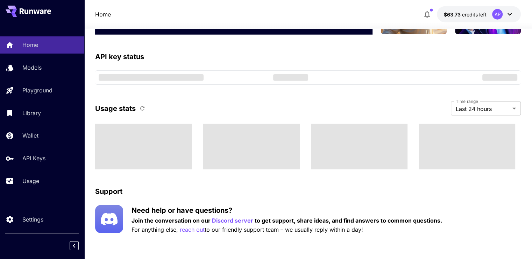
scroll to position [2015, 0]
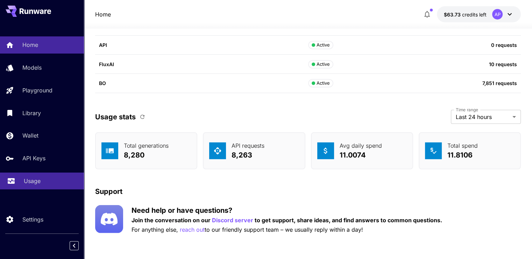
click at [41, 181] on div "Usage" at bounding box center [51, 181] width 55 height 8
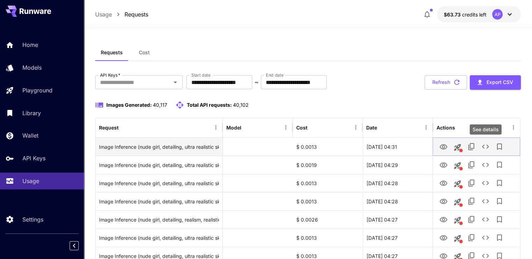
click at [487, 148] on icon "See details" at bounding box center [485, 146] width 8 height 8
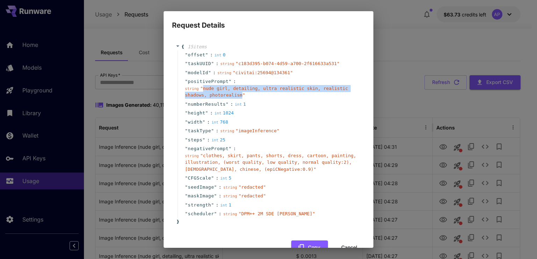
drag, startPoint x: 201, startPoint y: 89, endPoint x: 236, endPoint y: 96, distance: 35.6
click at [236, 96] on span "" nude girl, detailing, ultra realistic skin, realistic shadows, photorealism "" at bounding box center [266, 92] width 163 height 12
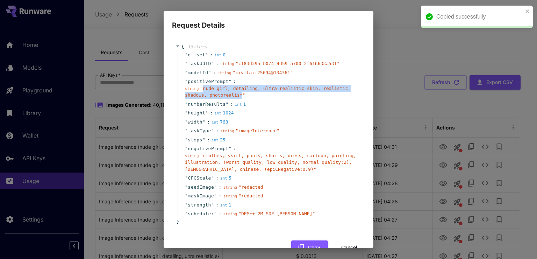
copy span "nude girl, detailing, ultra realistic skin, realistic shadows, photorealism"
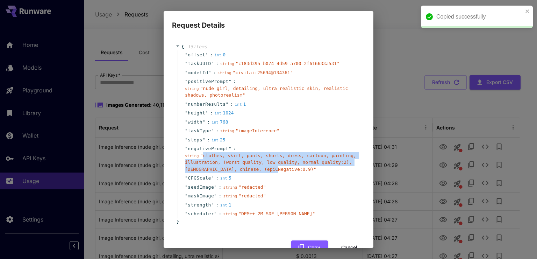
drag, startPoint x: 202, startPoint y: 156, endPoint x: 271, endPoint y: 170, distance: 70.1
click at [271, 170] on span "" clothes, skirt, pants, shorts, dress, cartoon, painting, illustration, (worst…" at bounding box center [270, 162] width 171 height 19
copy span "clothes, skirt, pants, shorts, dress, cartoon, painting, illustration, (worst q…"
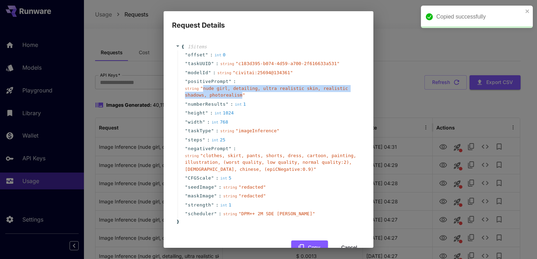
copy span "nude girl, detailing, ultra realistic skin, realistic shadows, photorealism"
drag, startPoint x: 201, startPoint y: 88, endPoint x: 237, endPoint y: 95, distance: 36.8
click at [237, 95] on span "" nude girl, detailing, ultra realistic skin, realistic shadows, photorealism "" at bounding box center [266, 92] width 163 height 12
copy span "nude girl, detailing, ultra realistic skin, realistic shadows, photorealism"
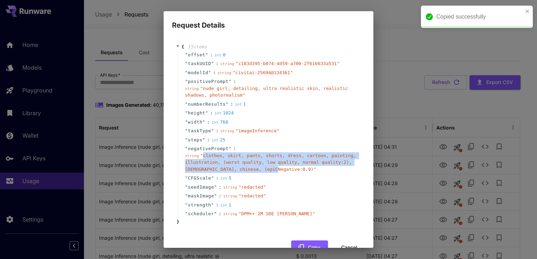
drag, startPoint x: 201, startPoint y: 155, endPoint x: 269, endPoint y: 171, distance: 69.8
click at [269, 171] on span "" clothes, skirt, pants, shorts, dress, cartoon, painting, illustration, (worst…" at bounding box center [270, 162] width 171 height 19
copy span "clothes, skirt, pants, shorts, dress, cartoon, painting, illustration, (worst q…"
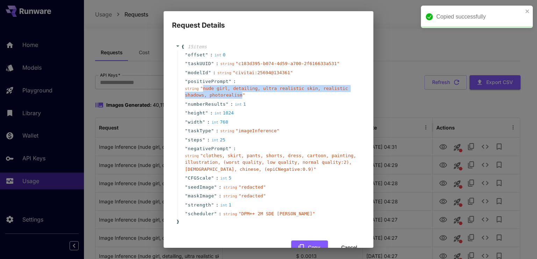
drag, startPoint x: 202, startPoint y: 88, endPoint x: 237, endPoint y: 97, distance: 36.0
click at [237, 97] on span "" nude girl, detailing, ultra realistic skin, realistic shadows, photorealism "" at bounding box center [266, 92] width 163 height 12
copy span "nude girl, detailing, ultra realistic skin, realistic shadows, photorealism"
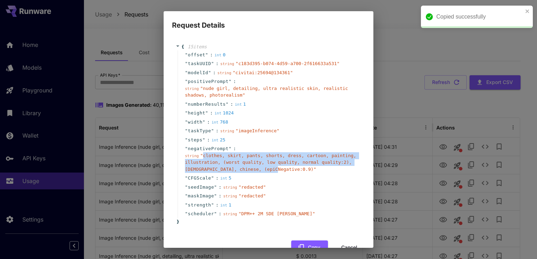
drag, startPoint x: 201, startPoint y: 155, endPoint x: 269, endPoint y: 169, distance: 68.6
click at [269, 169] on span "" clothes, skirt, pants, shorts, dress, cartoon, painting, illustration, (worst…" at bounding box center [270, 162] width 171 height 19
copy span "clothes, skirt, pants, shorts, dress, cartoon, painting, illustration, (worst q…"
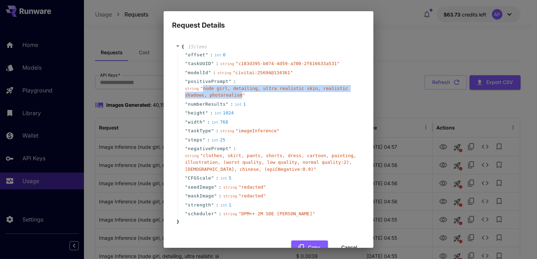
drag, startPoint x: 201, startPoint y: 88, endPoint x: 237, endPoint y: 95, distance: 36.7
click at [237, 95] on span "" nude girl, detailing, ultra realistic skin, realistic shadows, photorealism "" at bounding box center [266, 92] width 163 height 12
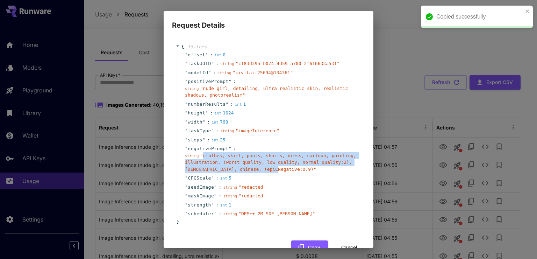
drag, startPoint x: 202, startPoint y: 156, endPoint x: 269, endPoint y: 170, distance: 68.9
click at [269, 170] on span "" clothes, skirt, pants, shorts, dress, cartoon, painting, illustration, (worst…" at bounding box center [270, 162] width 171 height 19
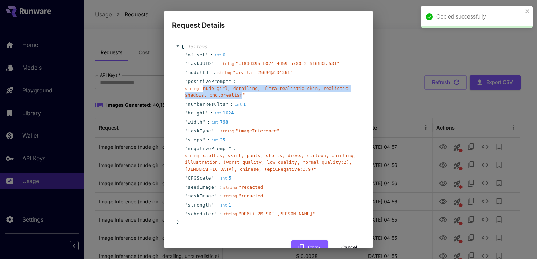
drag, startPoint x: 201, startPoint y: 89, endPoint x: 237, endPoint y: 95, distance: 36.6
click at [237, 95] on span "" nude girl, detailing, ultra realistic skin, realistic shadows, photorealism "" at bounding box center [266, 92] width 163 height 12
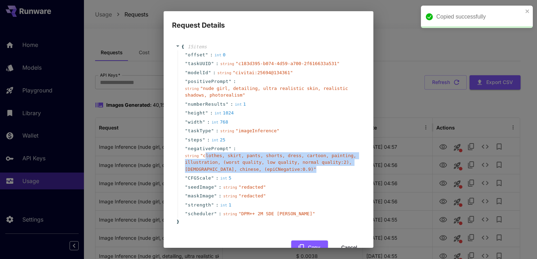
drag, startPoint x: 206, startPoint y: 156, endPoint x: 274, endPoint y: 166, distance: 68.2
click at [274, 166] on div "string " clothes, skirt, pants, shorts, dress, cartoon, painting, illustration,…" at bounding box center [271, 162] width 173 height 21
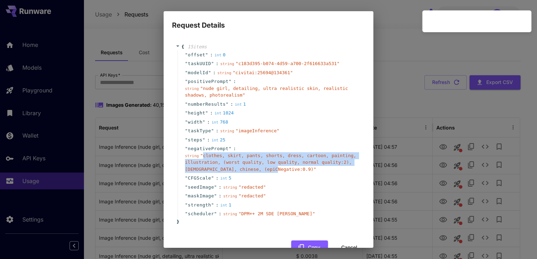
drag, startPoint x: 202, startPoint y: 155, endPoint x: 270, endPoint y: 170, distance: 69.5
click at [270, 170] on span "" clothes, skirt, pants, shorts, dress, cartoon, painting, illustration, (worst…" at bounding box center [270, 162] width 171 height 19
